Goal: Task Accomplishment & Management: Complete application form

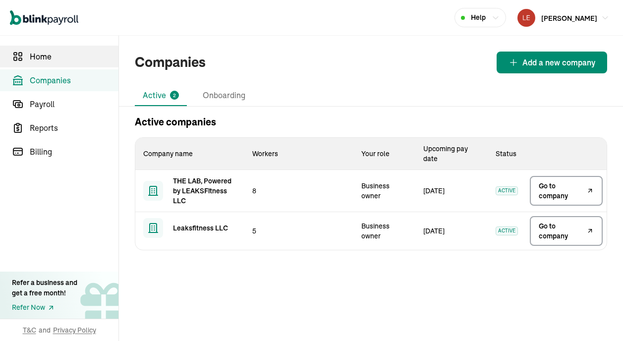
click at [68, 56] on span "Home" at bounding box center [74, 57] width 89 height 12
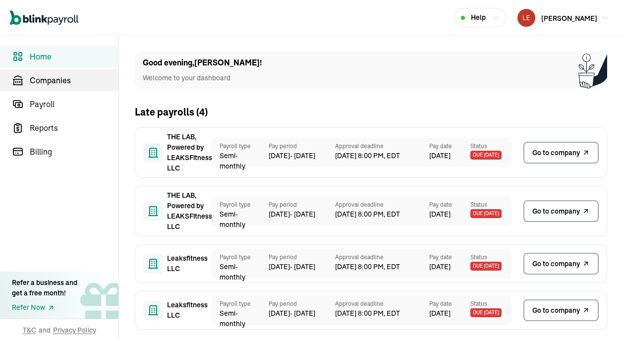
click at [65, 80] on span "Companies" at bounding box center [74, 80] width 89 height 12
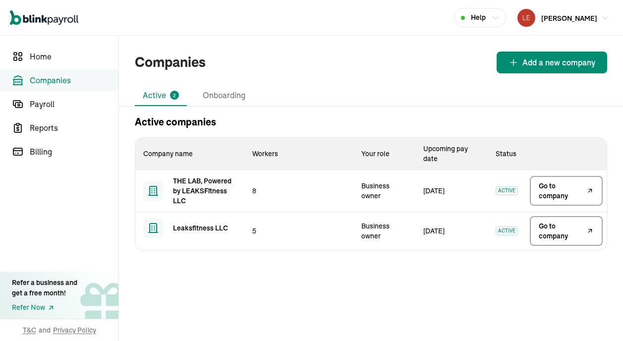
click at [565, 192] on span "Go to company" at bounding box center [562, 191] width 46 height 20
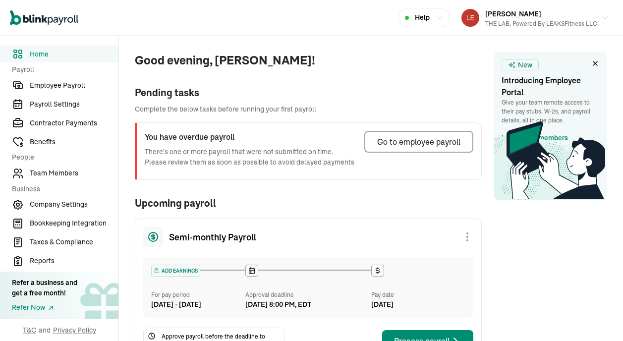
click at [59, 88] on span "Employee Payroll" at bounding box center [74, 85] width 89 height 10
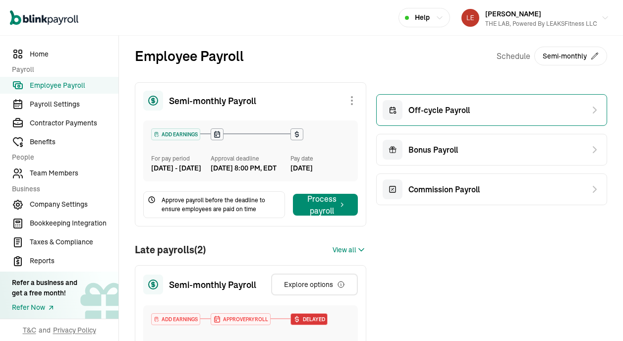
click at [446, 109] on span "Off-cycle Payroll" at bounding box center [439, 110] width 61 height 12
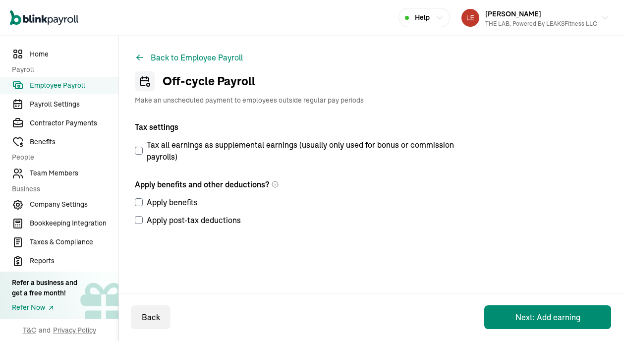
click at [141, 202] on input "Apply benefits" at bounding box center [139, 202] width 8 height 8
checkbox input "true"
click at [139, 223] on input "Apply post-tax deductions" at bounding box center [139, 220] width 8 height 8
checkbox input "true"
click at [515, 312] on button "Next: Add earning" at bounding box center [548, 317] width 127 height 24
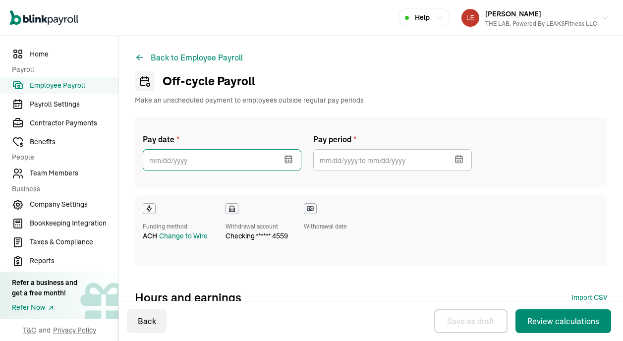
click at [227, 164] on input "text" at bounding box center [222, 160] width 159 height 22
select select "direct_deposit"
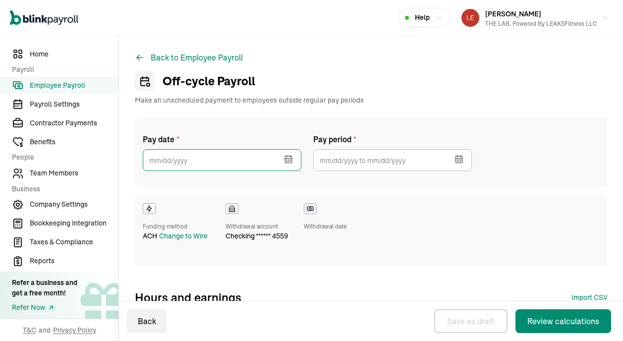
select select "direct_deposit"
checkbox input "true"
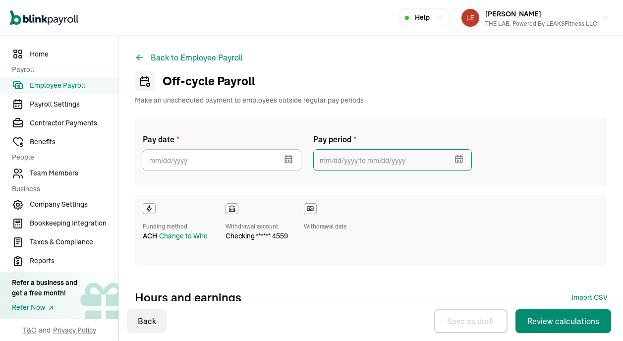
click at [341, 160] on input "text" at bounding box center [392, 160] width 159 height 22
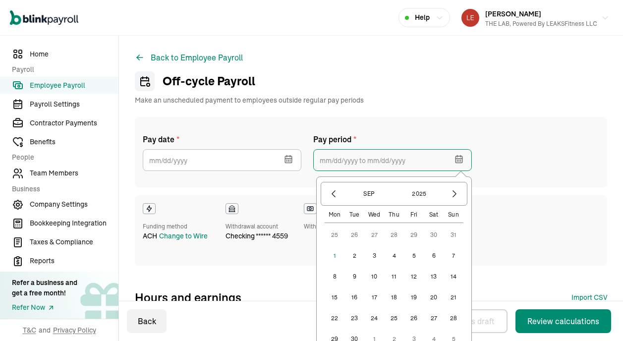
click at [341, 160] on input "text" at bounding box center [392, 160] width 159 height 22
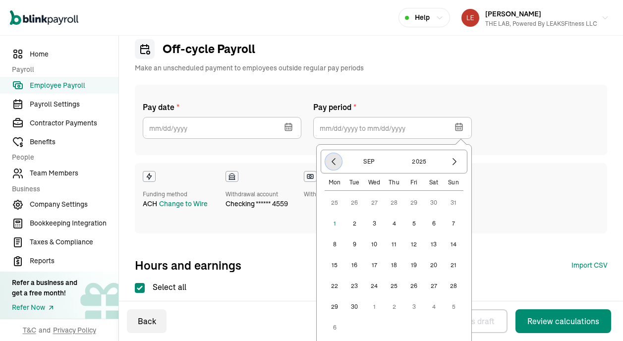
click at [337, 165] on icon "button" at bounding box center [334, 162] width 10 height 10
click at [454, 224] on button "10" at bounding box center [454, 224] width 20 height 20
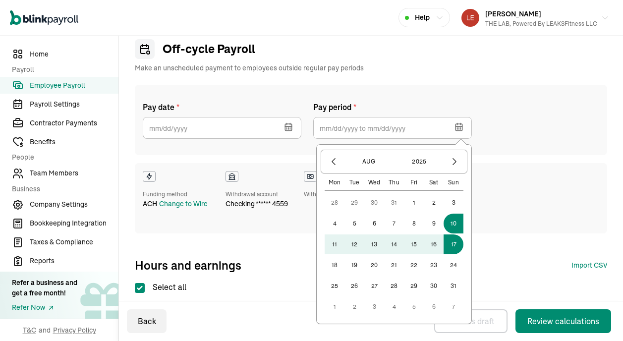
click at [450, 265] on button "24" at bounding box center [454, 265] width 20 height 20
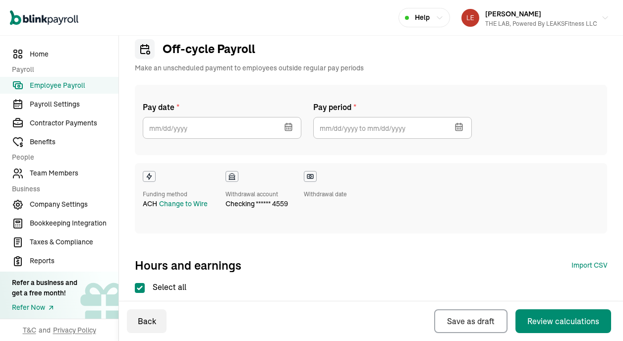
type input "08/10/2025 ~ 08/24/2025"
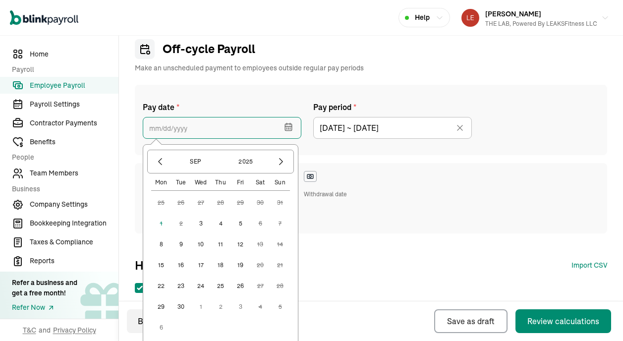
click at [243, 125] on input "text" at bounding box center [222, 128] width 159 height 22
click at [200, 223] on button "3" at bounding box center [201, 224] width 20 height 20
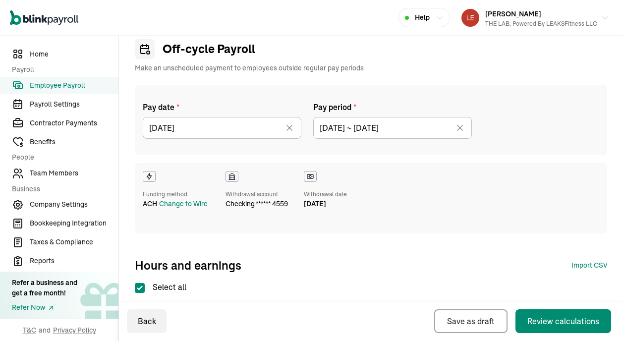
type input "09/03/2025"
type input "08/10/2025 ~ 08/24/2025"
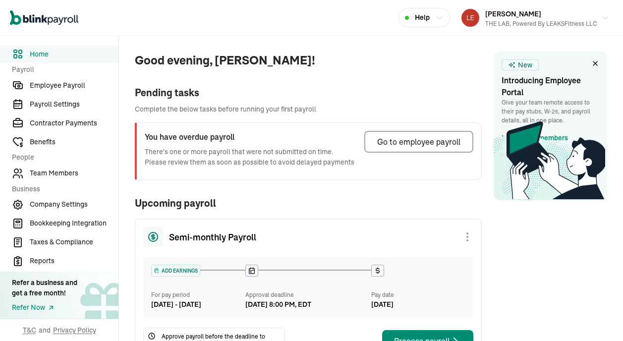
click at [59, 88] on span "Employee Payroll" at bounding box center [74, 85] width 89 height 10
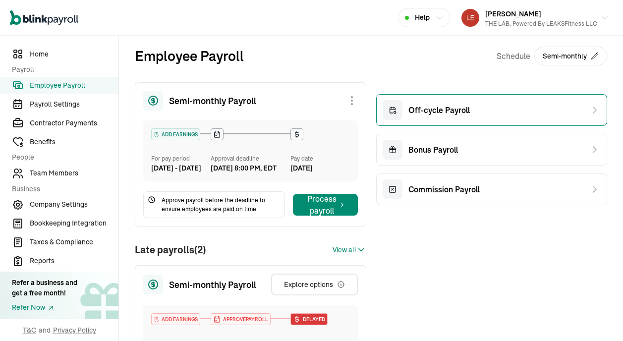
click at [446, 109] on span "Off-cycle Payroll" at bounding box center [439, 110] width 61 height 12
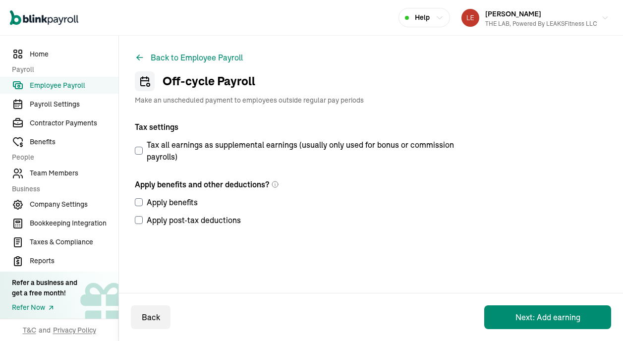
click at [141, 202] on input "Apply benefits" at bounding box center [139, 202] width 8 height 8
checkbox input "true"
click at [139, 223] on input "Apply post-tax deductions" at bounding box center [139, 220] width 8 height 8
checkbox input "true"
click at [515, 312] on button "Next: Add earning" at bounding box center [548, 317] width 127 height 24
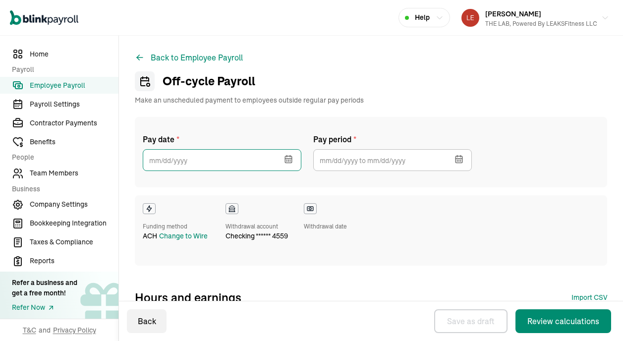
click at [227, 164] on input "text" at bounding box center [222, 160] width 159 height 22
select select "direct_deposit"
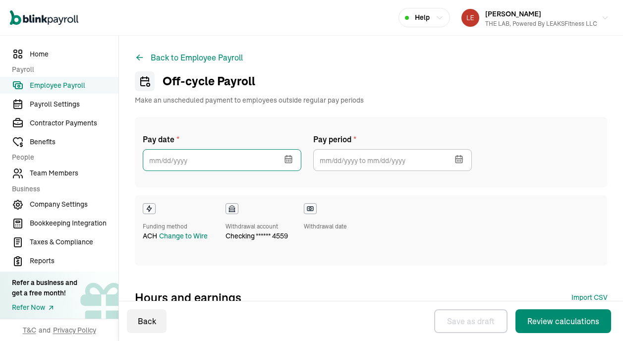
select select "direct_deposit"
checkbox input "true"
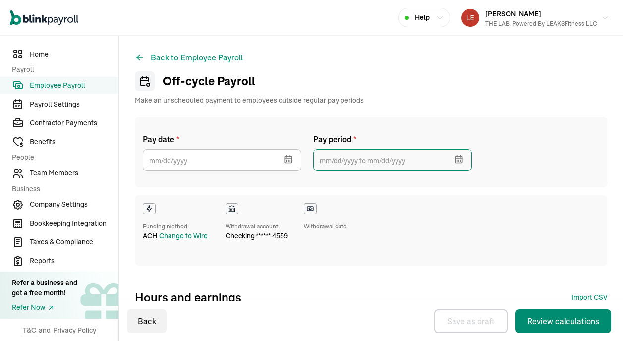
click at [341, 160] on input "text" at bounding box center [392, 160] width 159 height 22
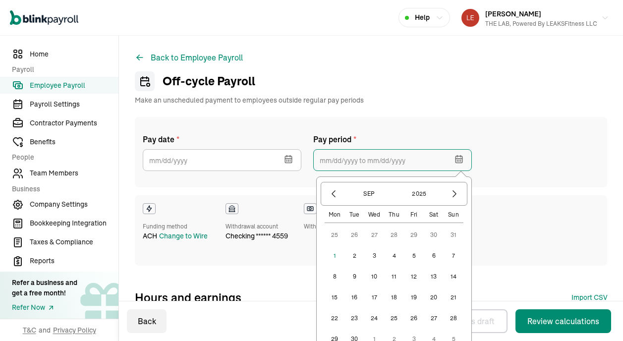
click at [341, 160] on input "text" at bounding box center [392, 160] width 159 height 22
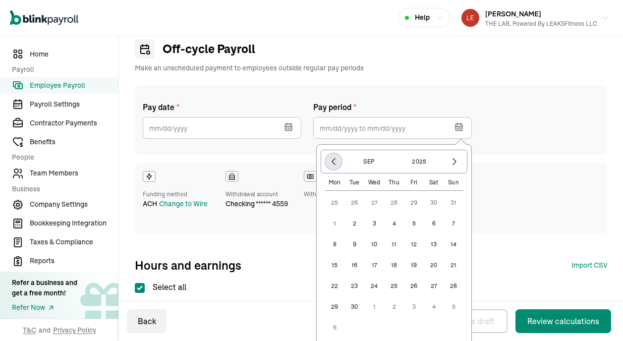
click at [337, 165] on icon "button" at bounding box center [334, 162] width 10 height 10
click at [454, 224] on button "10" at bounding box center [454, 224] width 20 height 20
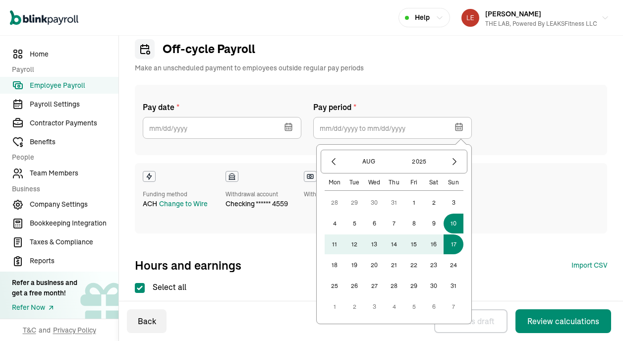
click at [450, 265] on button "24" at bounding box center [454, 265] width 20 height 20
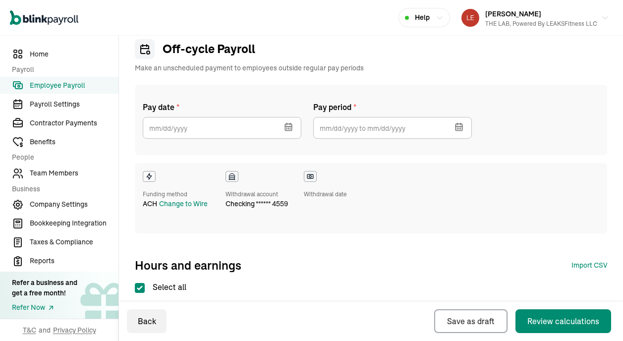
type input "08/10/2025 ~ 08/24/2025"
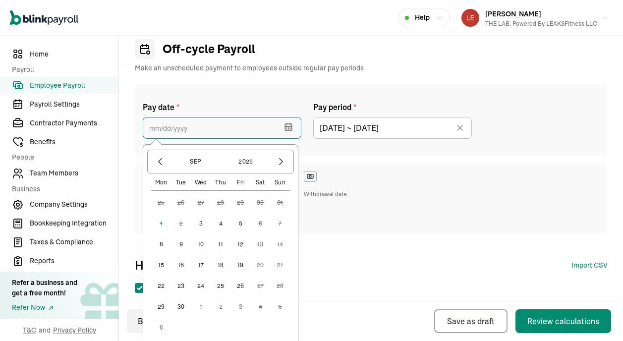
click at [243, 125] on input "text" at bounding box center [222, 128] width 159 height 22
click at [200, 223] on button "3" at bounding box center [201, 224] width 20 height 20
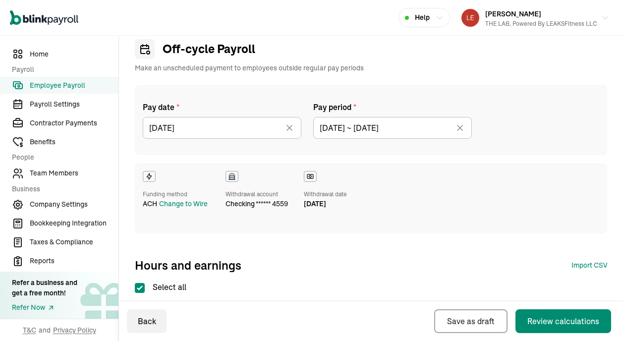
type input "09/03/2025"
type input "08/10/2025 ~ 08/24/2025"
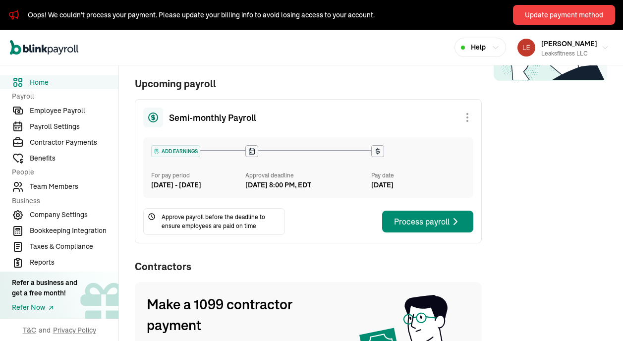
scroll to position [152, 0]
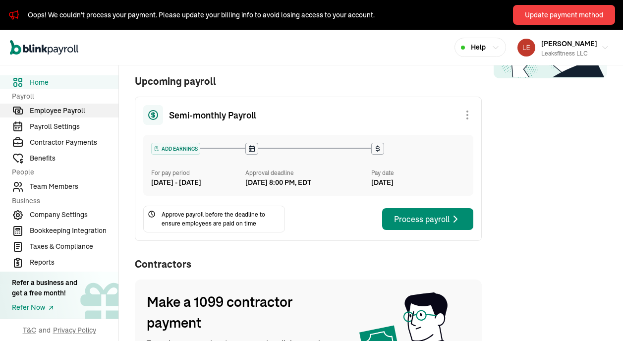
click at [61, 111] on span "Employee Payroll" at bounding box center [74, 111] width 89 height 10
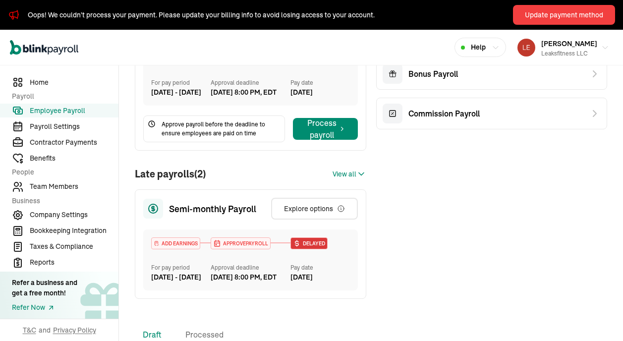
scroll to position [11, 0]
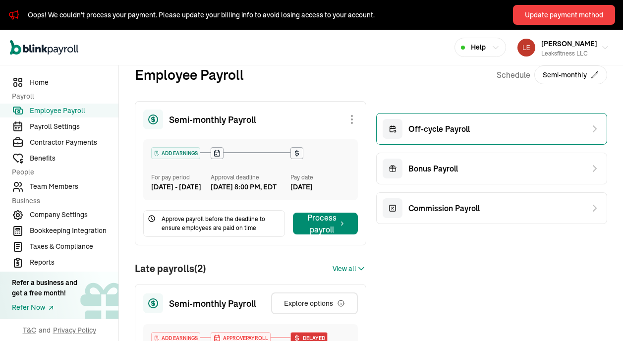
click at [443, 128] on span "Off-cycle Payroll" at bounding box center [439, 129] width 61 height 12
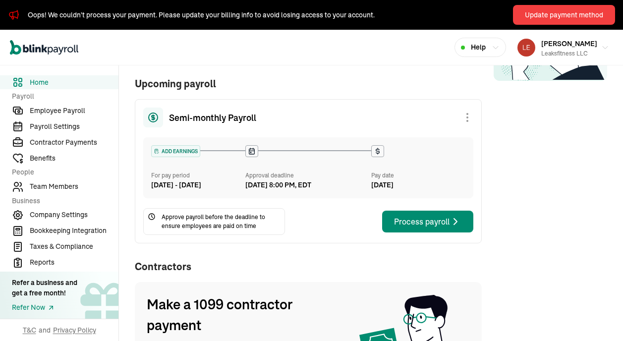
scroll to position [152, 0]
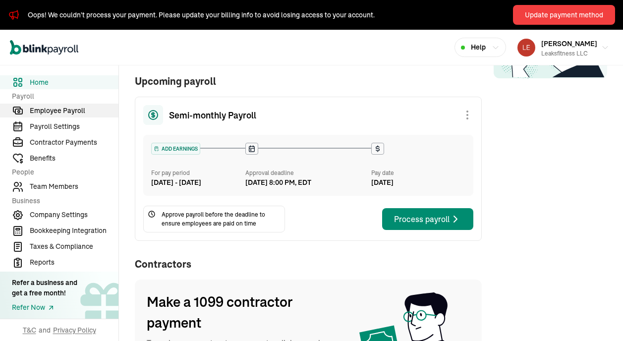
click at [61, 111] on span "Employee Payroll" at bounding box center [74, 111] width 89 height 10
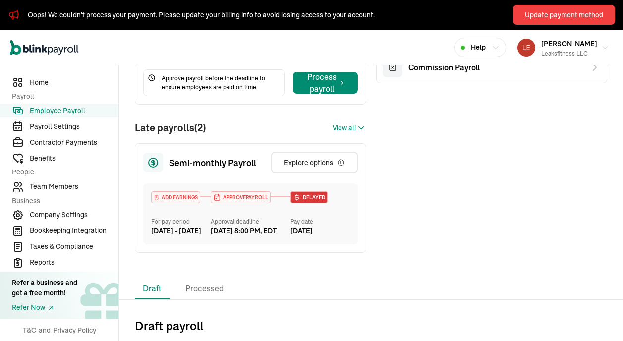
scroll to position [11, 0]
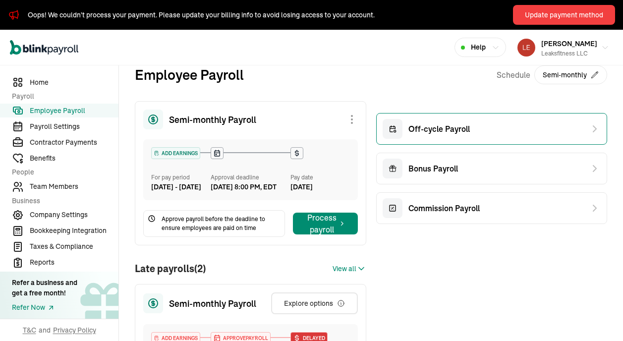
click at [443, 128] on span "Off-cycle Payroll" at bounding box center [439, 129] width 61 height 12
